Goal: Find specific page/section: Find specific page/section

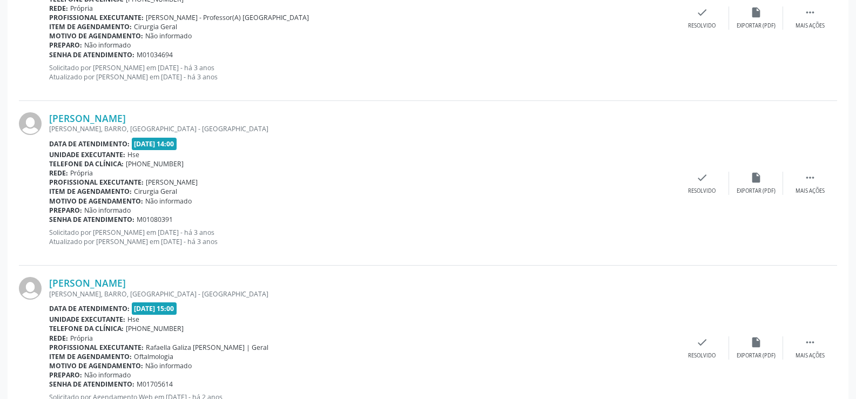
scroll to position [603, 0]
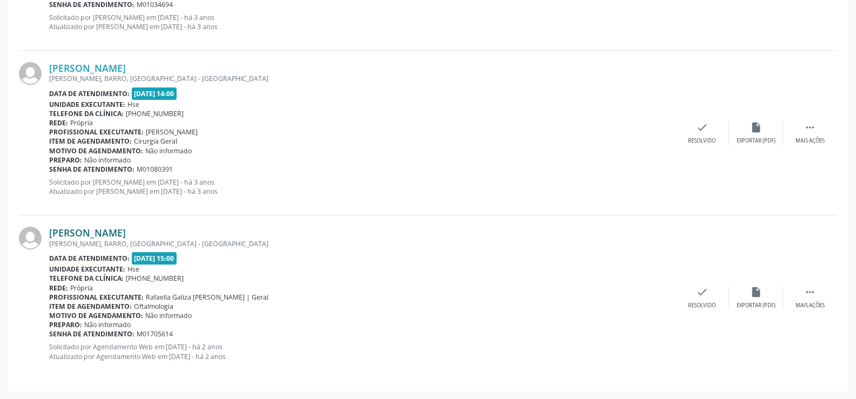
click at [97, 238] on link "[PERSON_NAME]" at bounding box center [87, 233] width 77 height 12
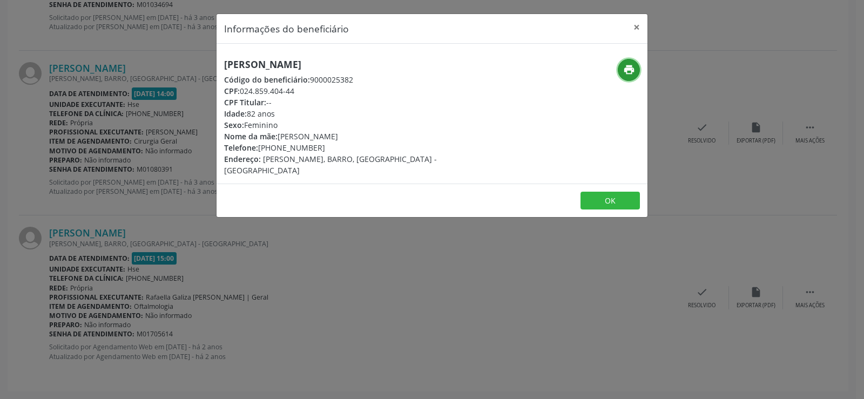
click at [628, 72] on icon "print" at bounding box center [629, 70] width 12 height 12
click at [637, 27] on button "×" at bounding box center [637, 27] width 22 height 26
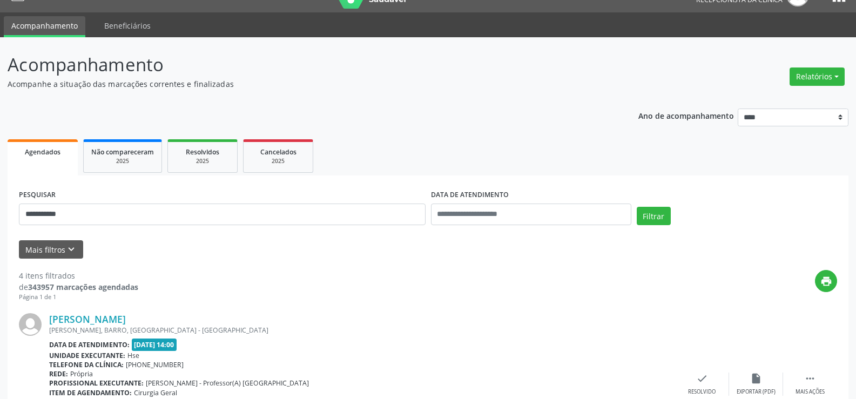
scroll to position [0, 0]
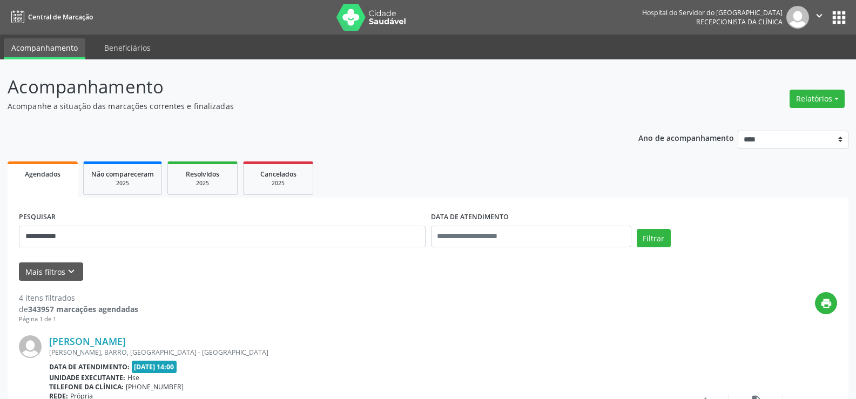
drag, startPoint x: 174, startPoint y: 264, endPoint x: 184, endPoint y: 243, distance: 23.4
click at [174, 264] on div "Mais filtros keyboard_arrow_down" at bounding box center [428, 271] width 824 height 19
click at [184, 243] on input "**********" at bounding box center [222, 237] width 407 height 22
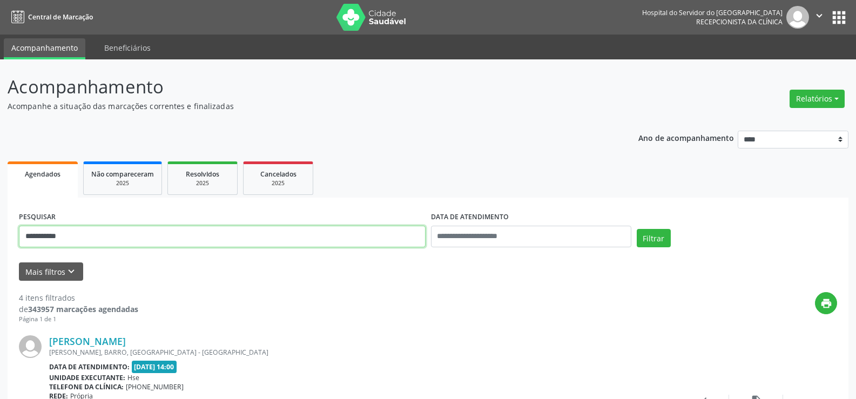
paste input "text"
click at [637, 229] on button "Filtrar" at bounding box center [654, 238] width 34 height 18
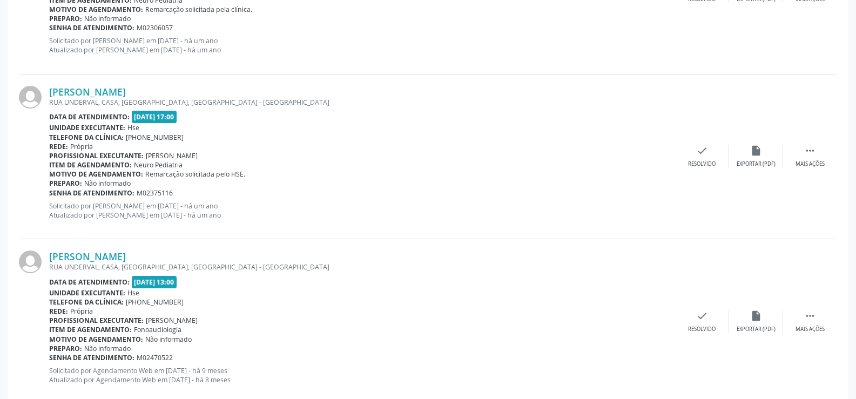
scroll to position [396, 0]
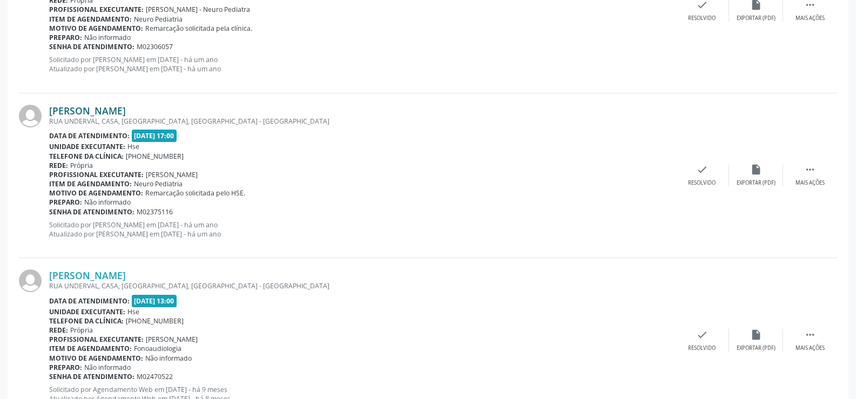
click at [126, 110] on link "[PERSON_NAME]" at bounding box center [87, 111] width 77 height 12
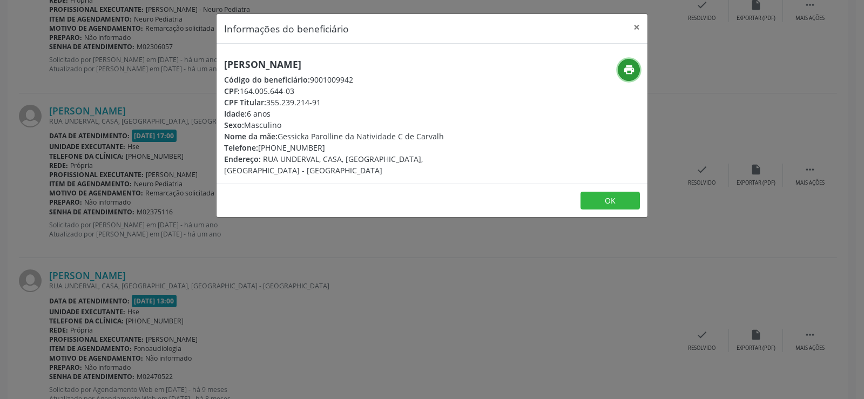
click at [635, 68] on button "print" at bounding box center [629, 70] width 22 height 22
click at [132, 204] on div "Informações do beneficiário × [PERSON_NAME] Código do beneficiário: 9001009942 …" at bounding box center [432, 199] width 864 height 399
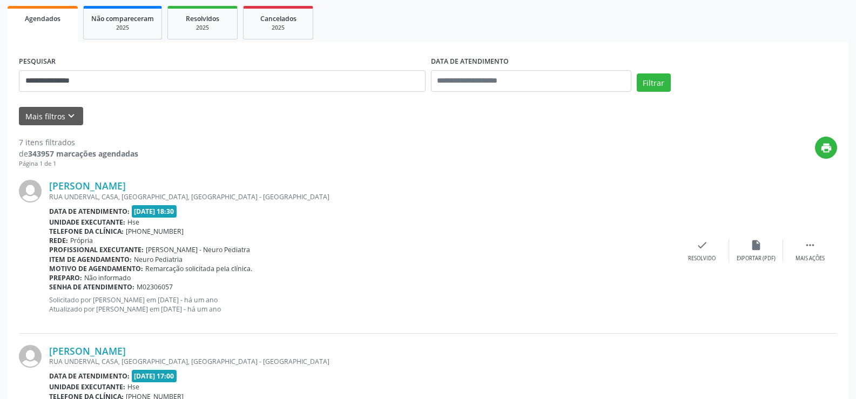
scroll to position [180, 0]
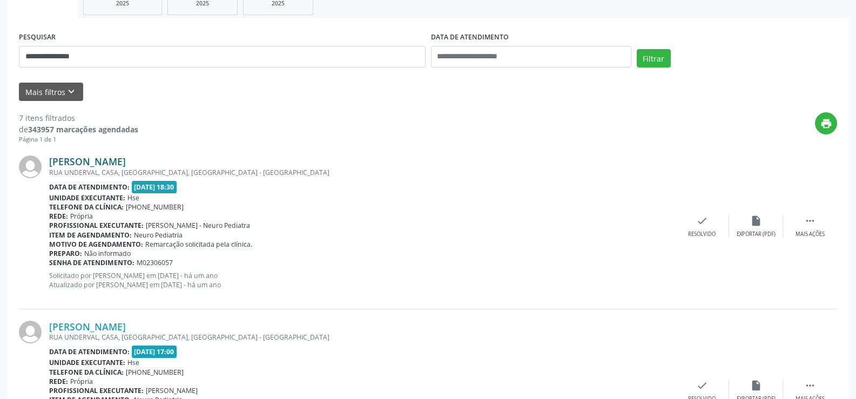
click at [126, 161] on link "[PERSON_NAME]" at bounding box center [87, 162] width 77 height 12
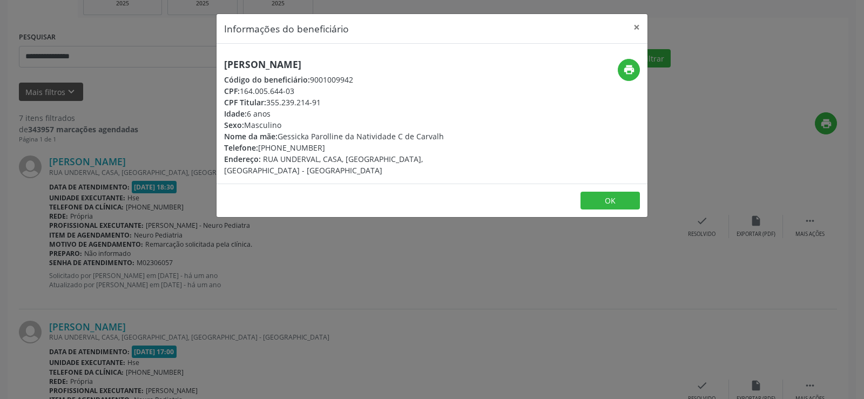
click at [312, 59] on h5 "[PERSON_NAME]" at bounding box center [360, 64] width 272 height 11
copy div "[PERSON_NAME]"
click at [138, 173] on div "Informações do beneficiário × [PERSON_NAME] Código do beneficiário: 9001009942 …" at bounding box center [432, 199] width 864 height 399
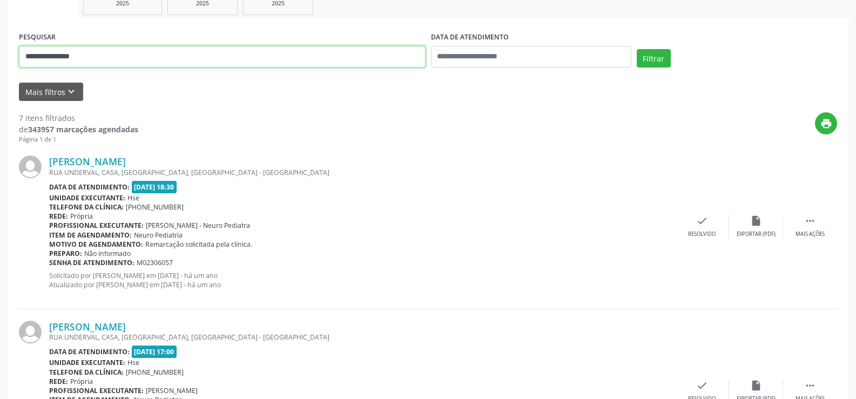
click at [134, 52] on input "**********" at bounding box center [222, 57] width 407 height 22
paste input "********"
type input "**********"
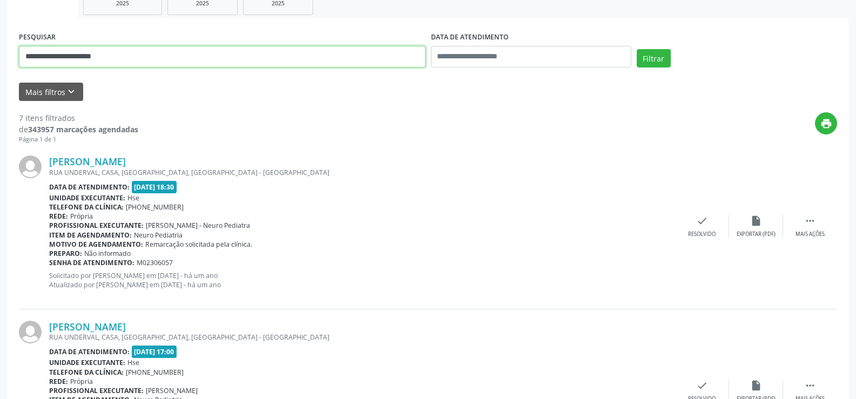
click at [637, 49] on button "Filtrar" at bounding box center [654, 58] width 34 height 18
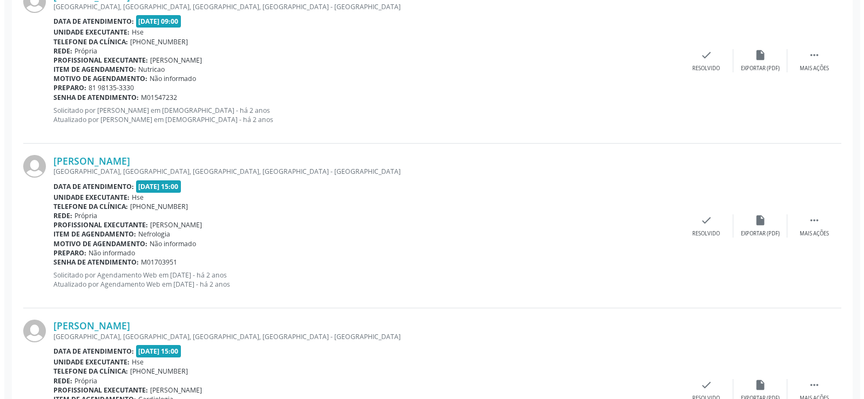
scroll to position [603, 0]
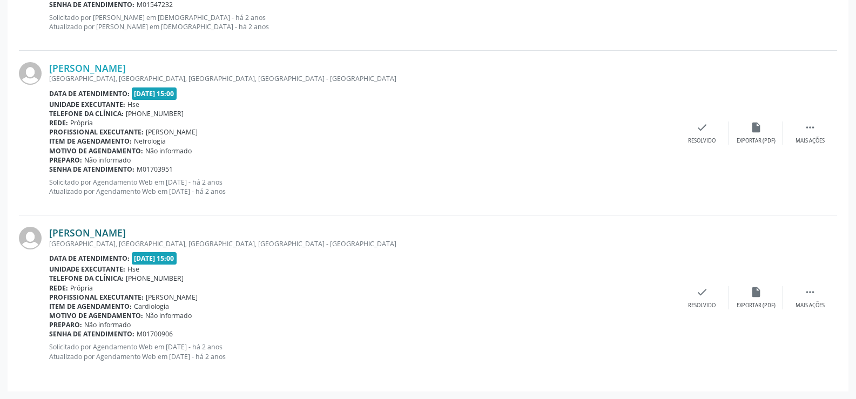
click at [126, 237] on link "[PERSON_NAME]" at bounding box center [87, 233] width 77 height 12
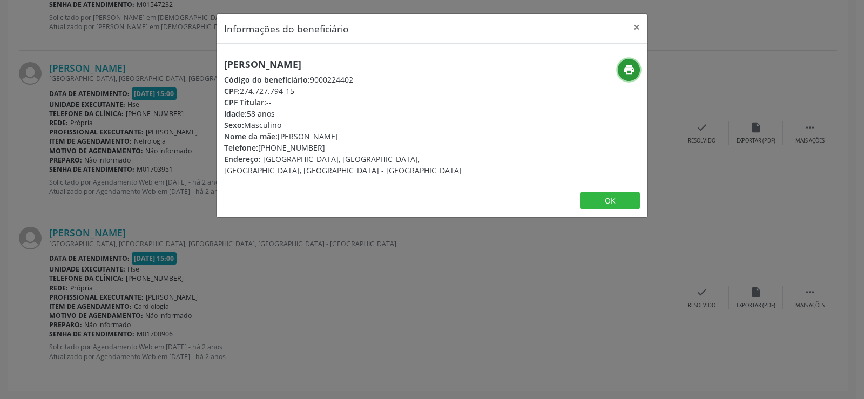
click at [631, 75] on icon "print" at bounding box center [629, 70] width 12 height 12
